Goal: Obtain resource: Download file/media

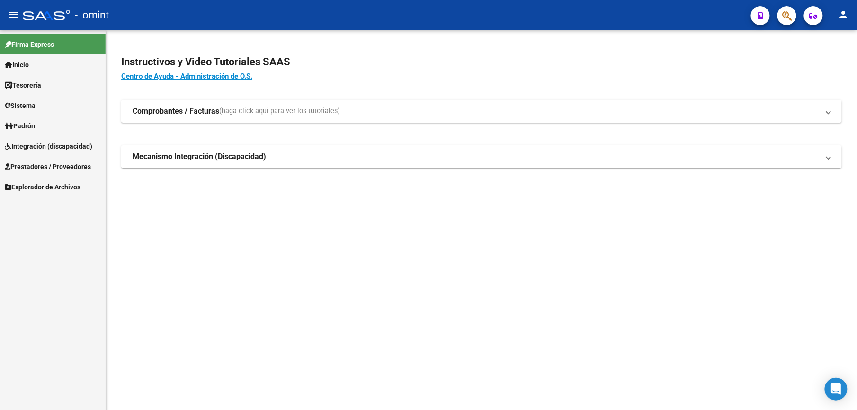
click at [42, 166] on span "Prestadores / Proveedores" at bounding box center [48, 166] width 86 height 10
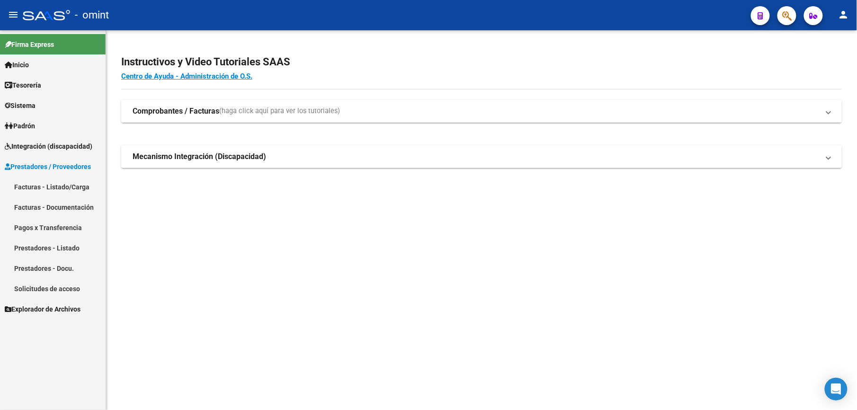
click at [54, 287] on link "Solicitudes de acceso" at bounding box center [53, 288] width 106 height 20
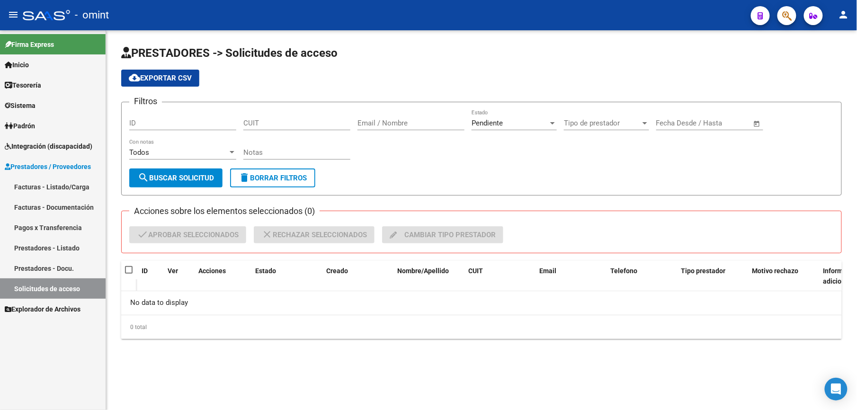
click at [525, 122] on div "Pendiente" at bounding box center [509, 123] width 77 height 9
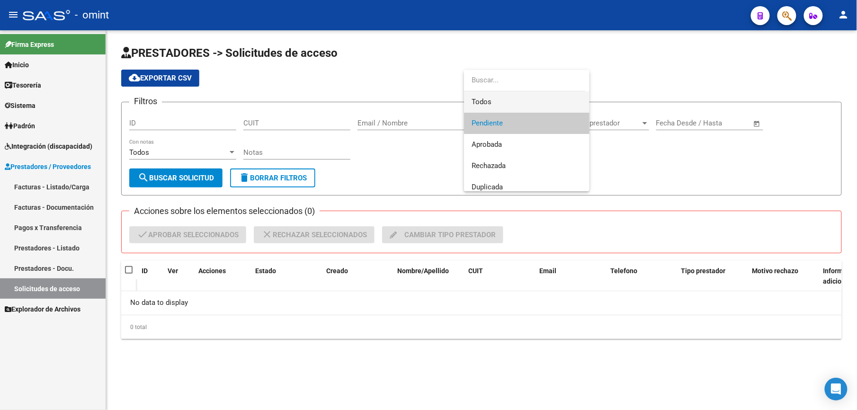
click at [506, 97] on span "Todos" at bounding box center [526, 101] width 110 height 21
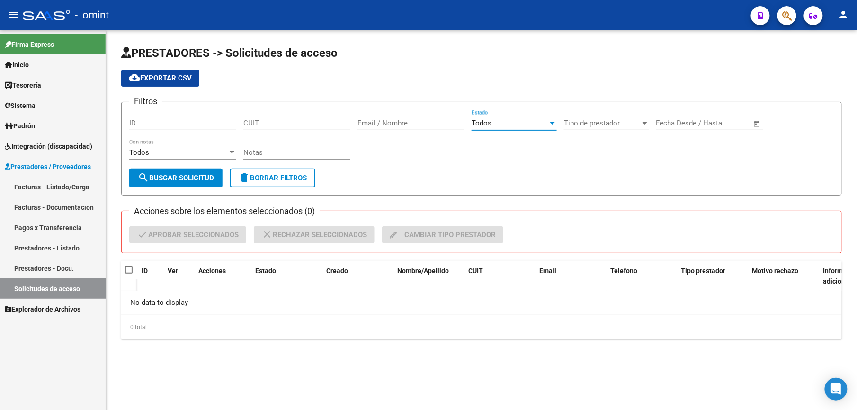
click at [293, 122] on input "CUIT" at bounding box center [296, 123] width 107 height 9
paste input "27-31292771-9"
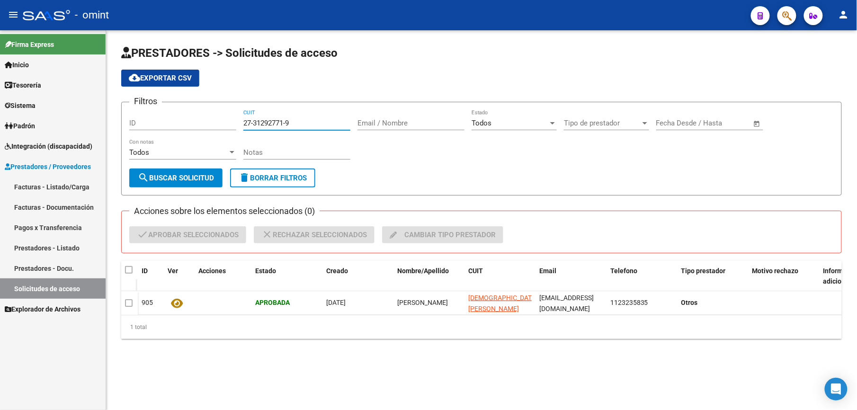
type input "27-31292771-9"
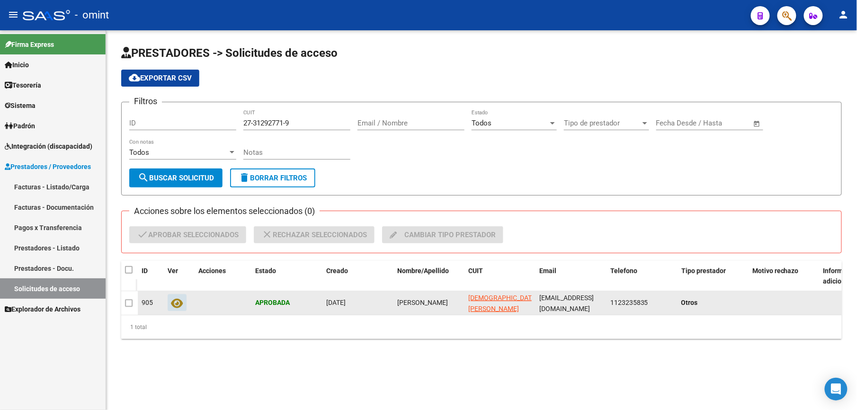
click at [173, 302] on icon at bounding box center [177, 303] width 12 height 11
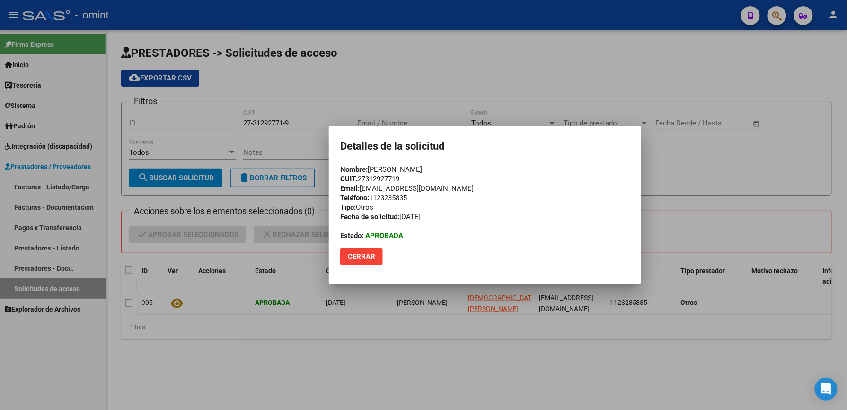
drag, startPoint x: 500, startPoint y: 76, endPoint x: 190, endPoint y: 88, distance: 310.7
click at [499, 76] on div at bounding box center [423, 205] width 847 height 410
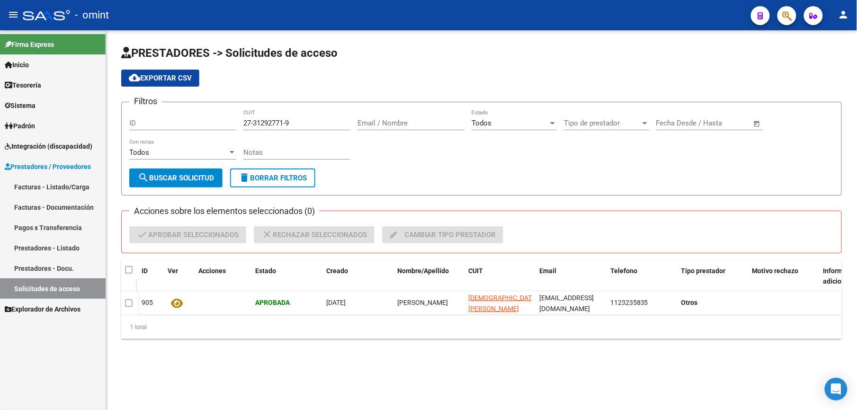
click at [47, 144] on span "Integración (discapacidad)" at bounding box center [49, 146] width 88 height 10
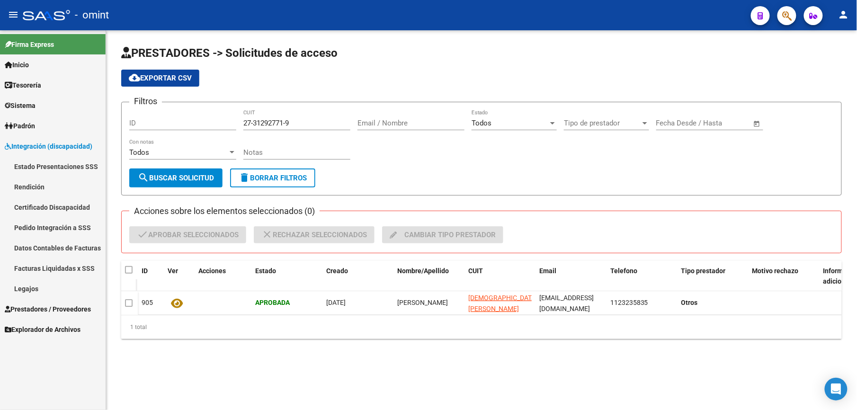
click at [38, 288] on link "Legajos" at bounding box center [53, 288] width 106 height 20
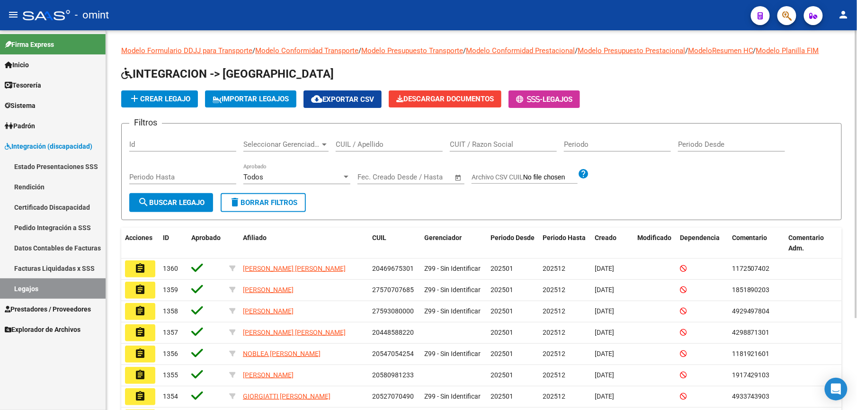
click at [345, 141] on input "CUIL / Apellido" at bounding box center [389, 144] width 107 height 9
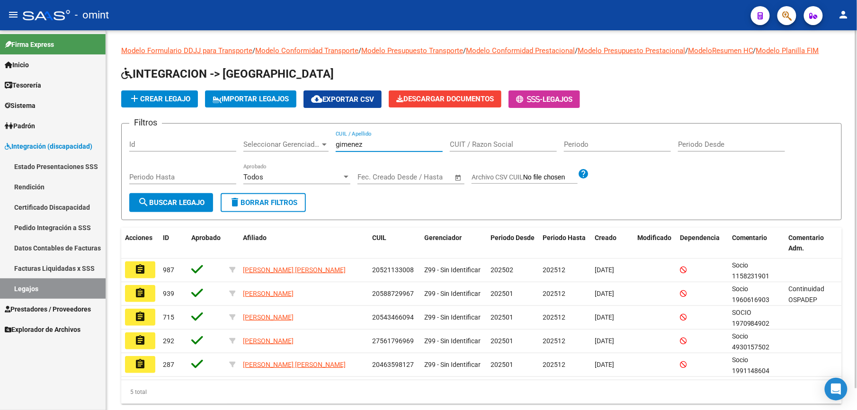
type input "gimenez"
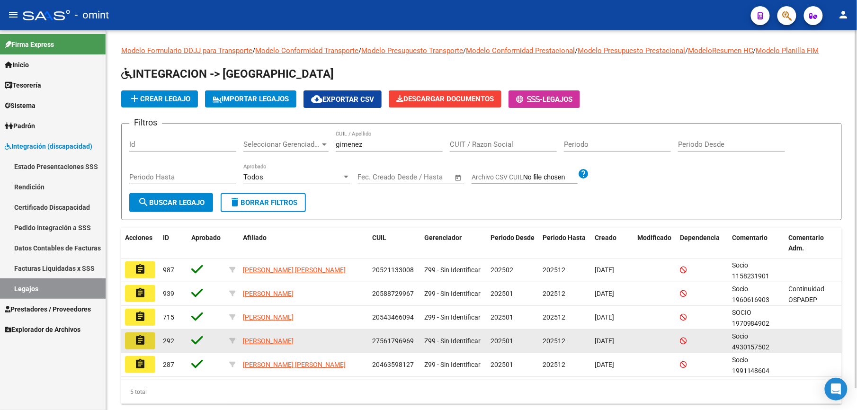
click at [146, 339] on button "assignment" at bounding box center [140, 340] width 30 height 17
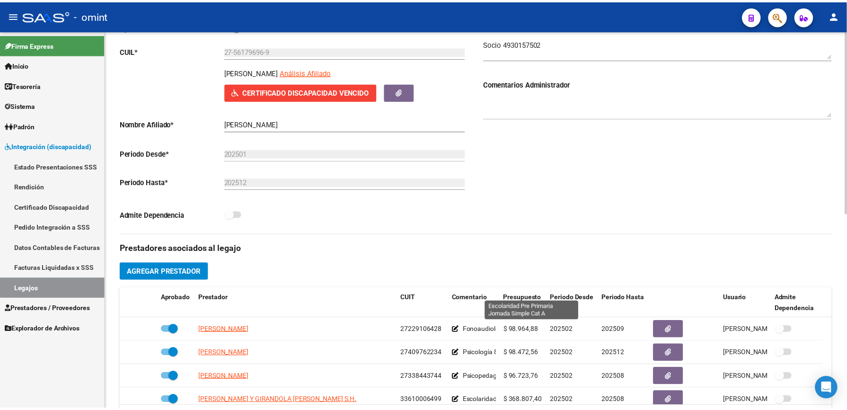
scroll to position [252, 0]
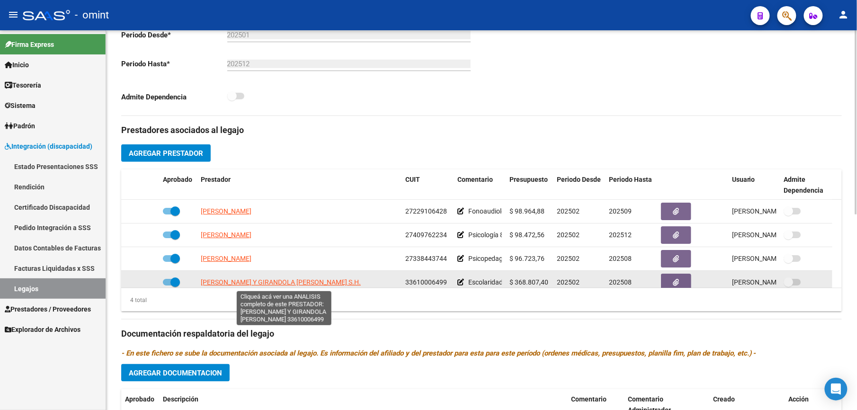
click at [298, 285] on span "[PERSON_NAME] Y GIRANDOLA [PERSON_NAME] S.H." at bounding box center [281, 282] width 160 height 8
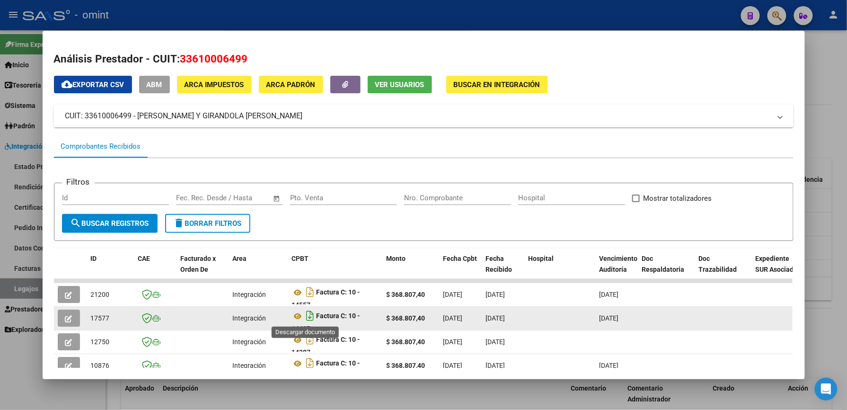
scroll to position [6, 0]
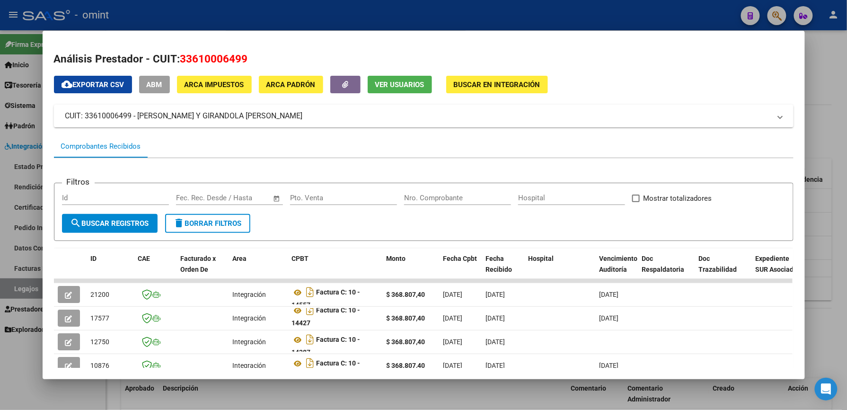
drag, startPoint x: 340, startPoint y: 384, endPoint x: 523, endPoint y: 400, distance: 184.3
click at [523, 400] on div "Análisis Prestador - CUIT: 33610006499 cloud_download Exportar CSV ABM ARCA Imp…" at bounding box center [423, 205] width 847 height 410
click at [793, 284] on mat-dialog-content "Análisis Prestador - CUIT: 33610006499 cloud_download Exportar CSV ABM ARCA Imp…" at bounding box center [424, 205] width 763 height 326
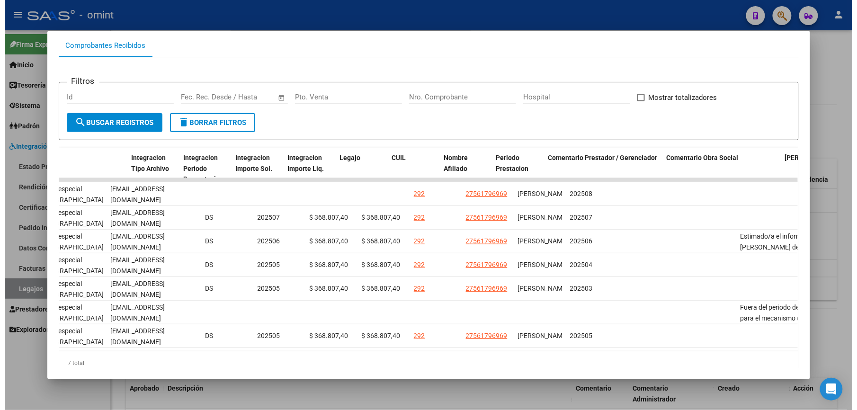
scroll to position [0, 1248]
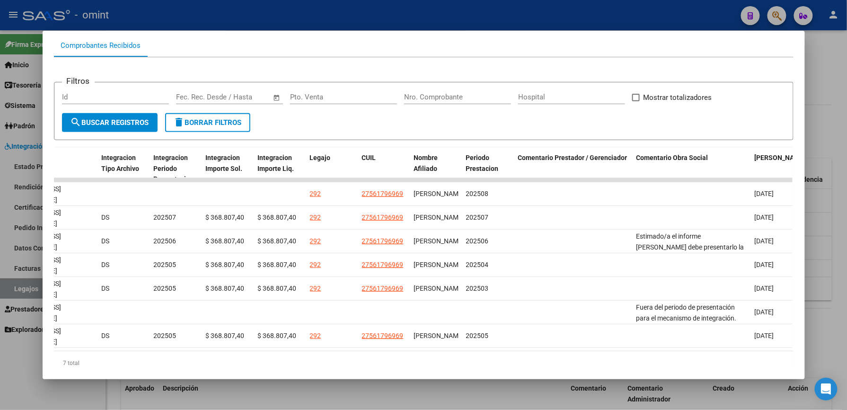
click at [561, 16] on div at bounding box center [423, 205] width 847 height 410
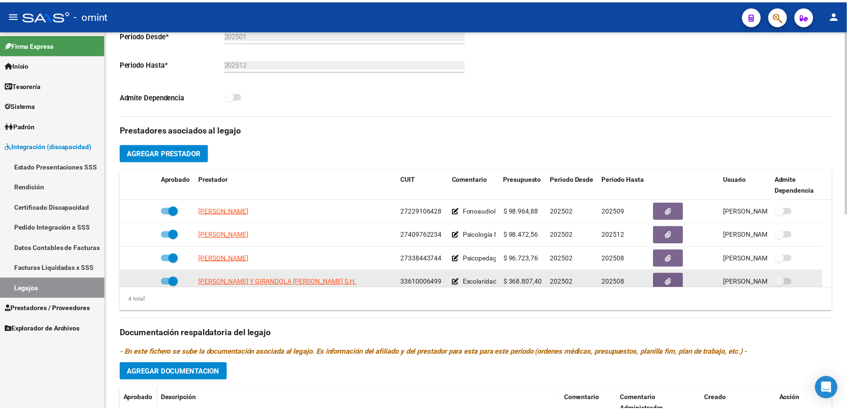
scroll to position [9, 0]
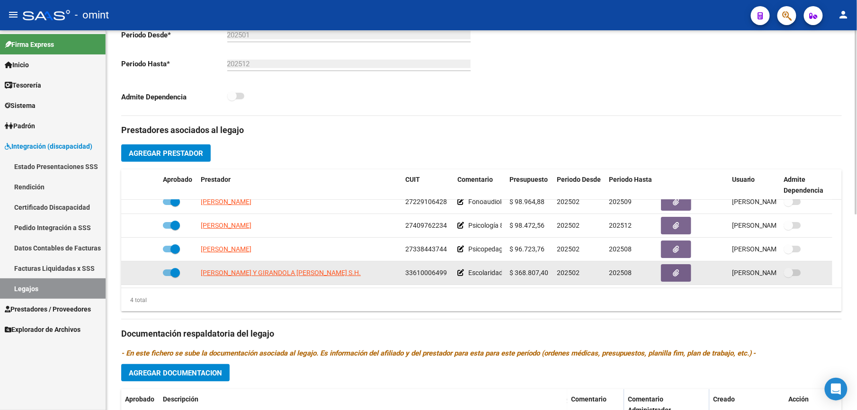
drag, startPoint x: 404, startPoint y: 281, endPoint x: 445, endPoint y: 278, distance: 41.3
click at [445, 278] on datatable-body-cell "33610006499" at bounding box center [427, 272] width 52 height 23
drag, startPoint x: 445, startPoint y: 278, endPoint x: 430, endPoint y: 272, distance: 16.5
copy span "33610006499"
click at [235, 272] on span "[PERSON_NAME] Y GIRANDOLA [PERSON_NAME] S.H." at bounding box center [281, 273] width 160 height 8
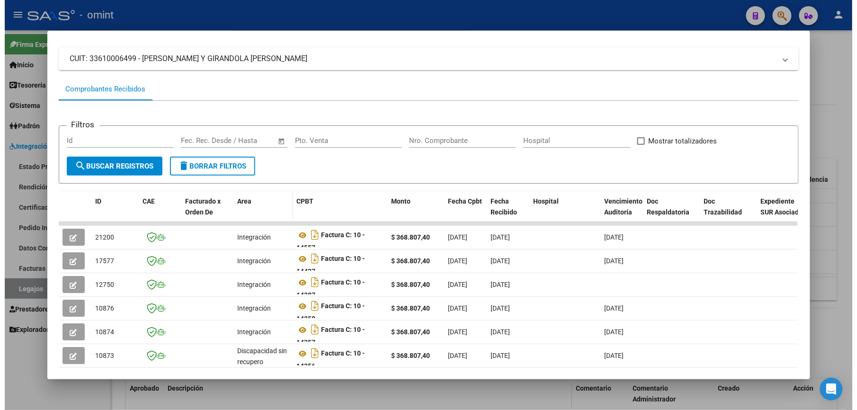
scroll to position [63, 0]
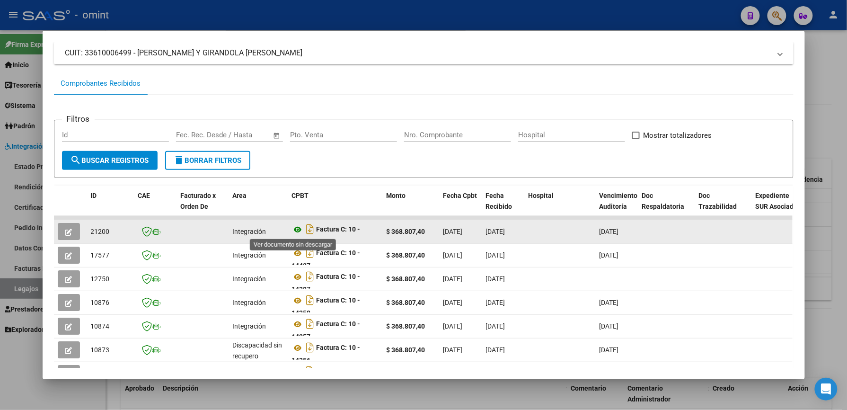
click at [294, 230] on icon at bounding box center [298, 229] width 12 height 11
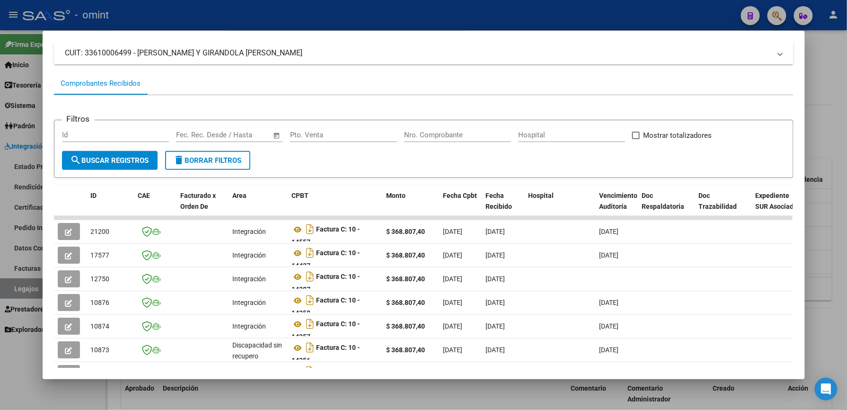
click at [440, 9] on div at bounding box center [423, 205] width 847 height 410
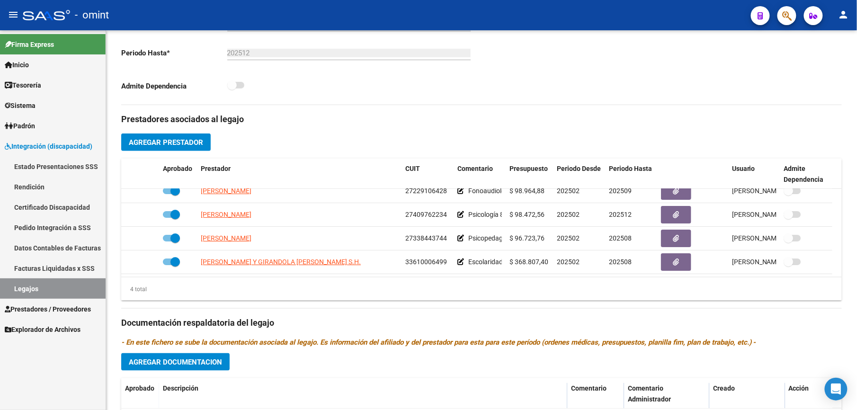
scroll to position [252, 0]
